Goal: Communication & Community: Connect with others

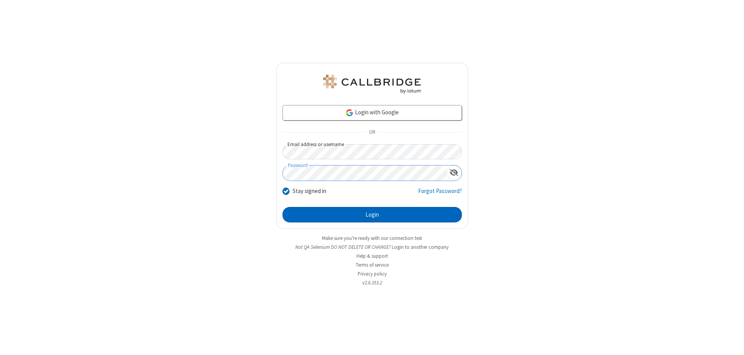
click at [372, 215] on button "Login" at bounding box center [373, 215] width 180 height 16
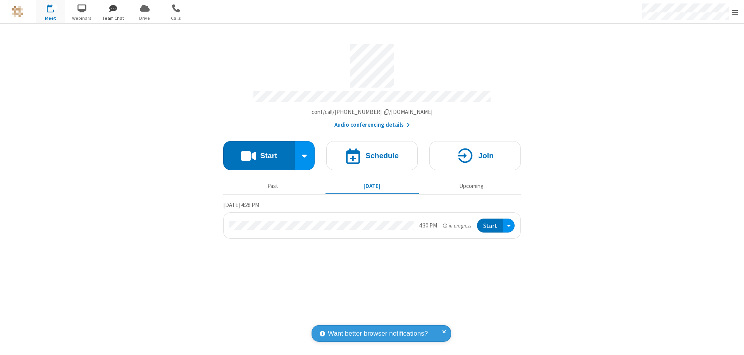
click at [113, 8] on span "button" at bounding box center [113, 8] width 29 height 13
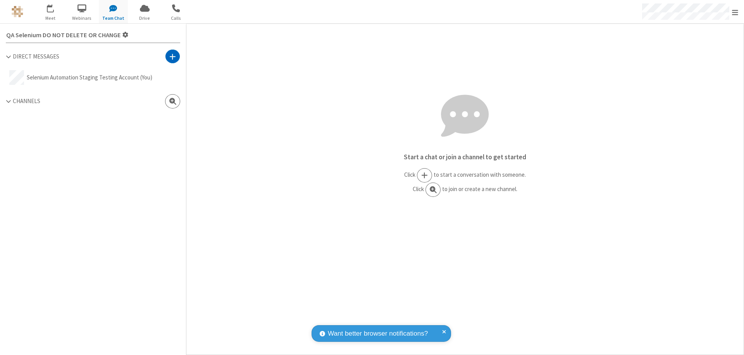
click at [173, 56] on span at bounding box center [172, 57] width 7 height 8
